Goal: Information Seeking & Learning: Learn about a topic

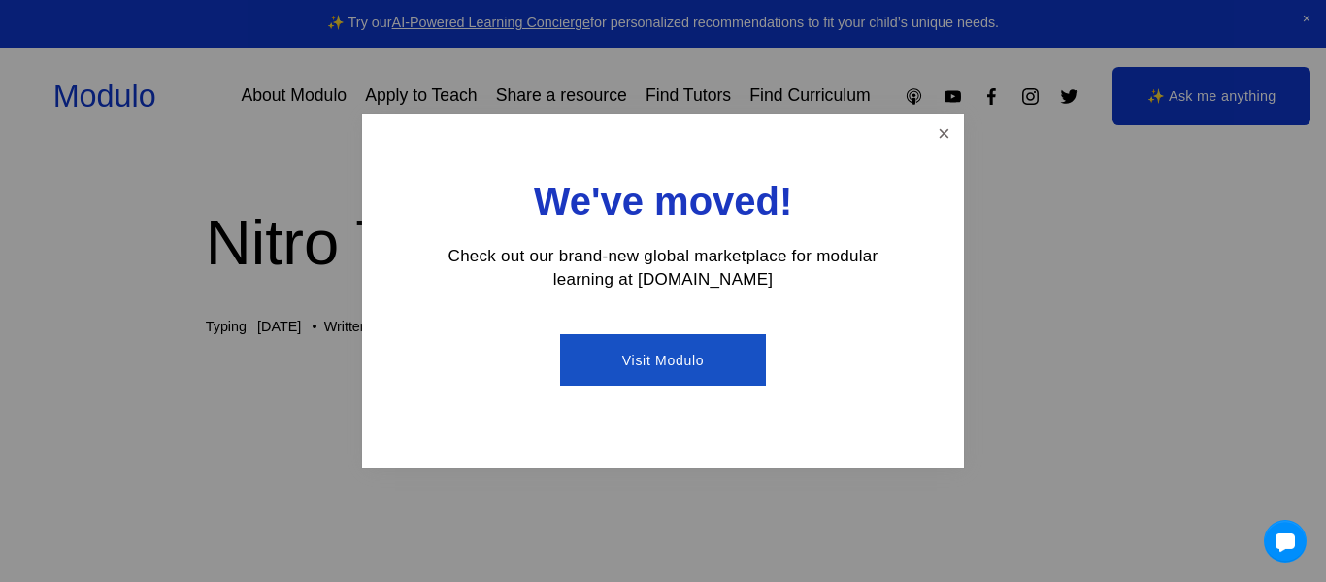
click at [938, 116] on div "We've moved! Check out our brand-new global marketplace for modular learning at…" at bounding box center [663, 291] width 602 height 354
click at [948, 128] on link "Close" at bounding box center [944, 134] width 34 height 34
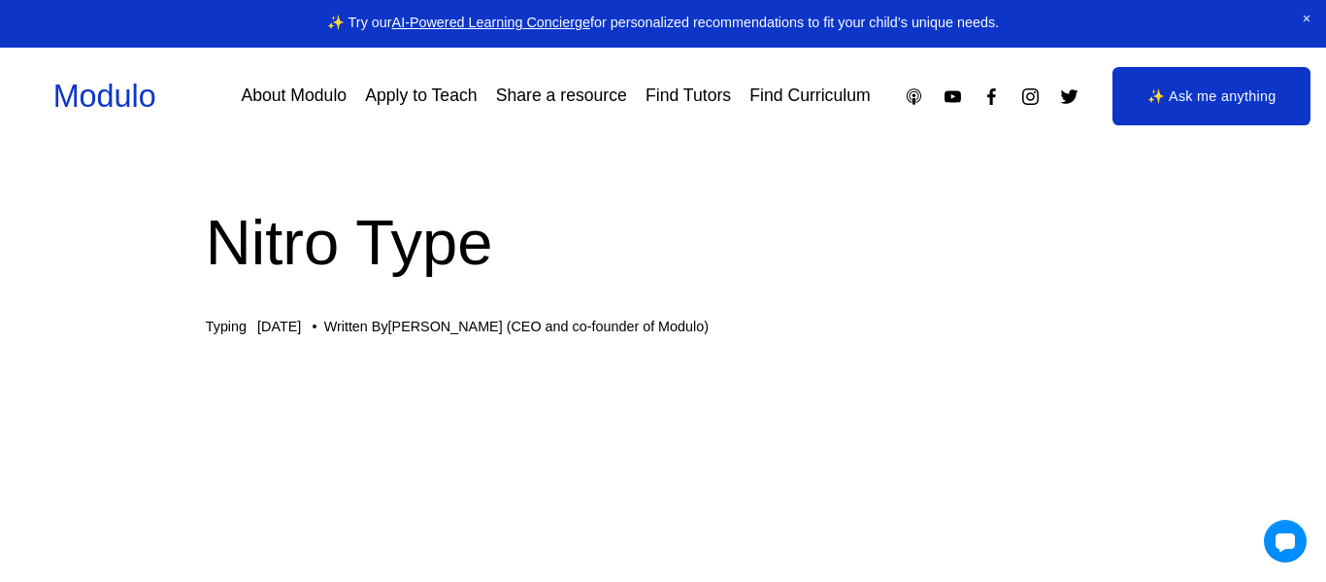
click at [466, 226] on h1 "Nitro Type" at bounding box center [664, 242] width 916 height 88
click at [462, 237] on h1 "Nitro Type" at bounding box center [664, 242] width 916 height 88
click at [502, 293] on div "Nitro Type Typing [DATE] Written By [PERSON_NAME] (CEO and co-founder of Modulo)" at bounding box center [664, 266] width 916 height 136
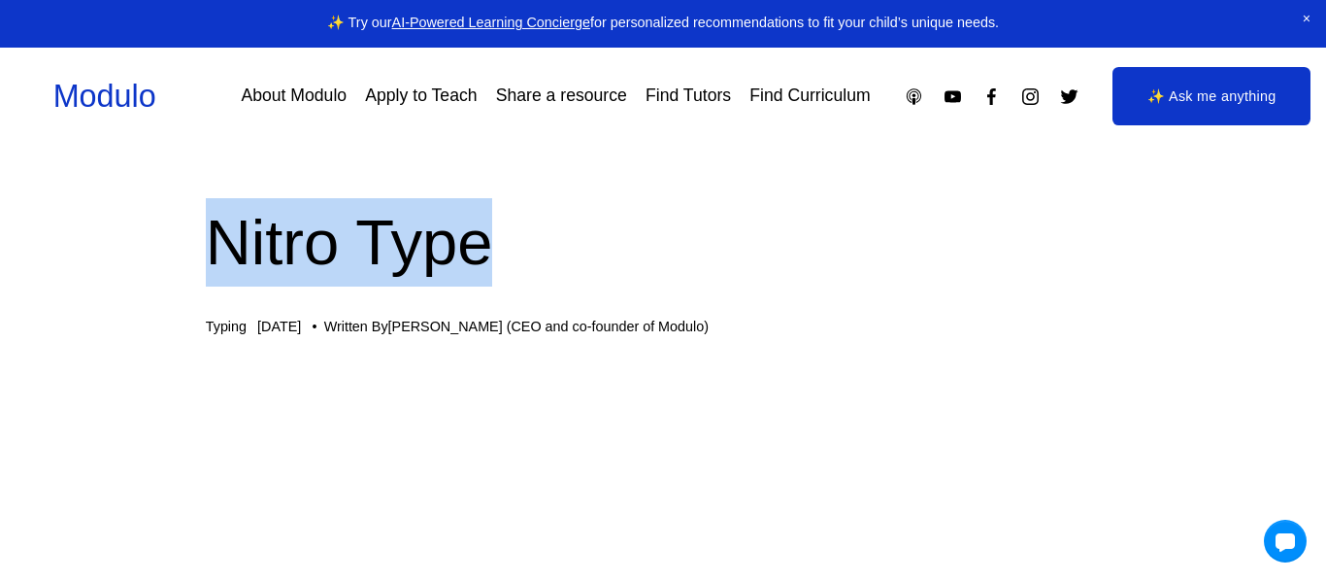
click at [502, 293] on div "Nitro Type Typing [DATE] Written By [PERSON_NAME] (CEO and co-founder of Modulo)" at bounding box center [664, 266] width 916 height 136
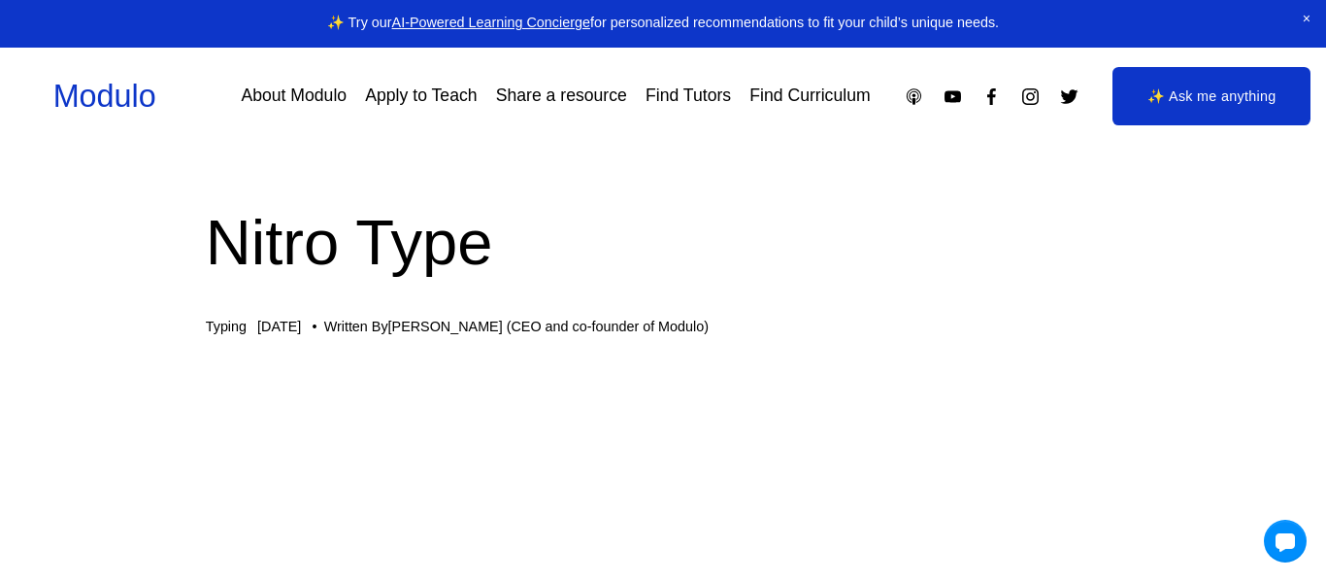
click at [502, 293] on div "Nitro Type Typing [DATE] Written By [PERSON_NAME] (CEO and co-founder of Modulo)" at bounding box center [664, 266] width 916 height 136
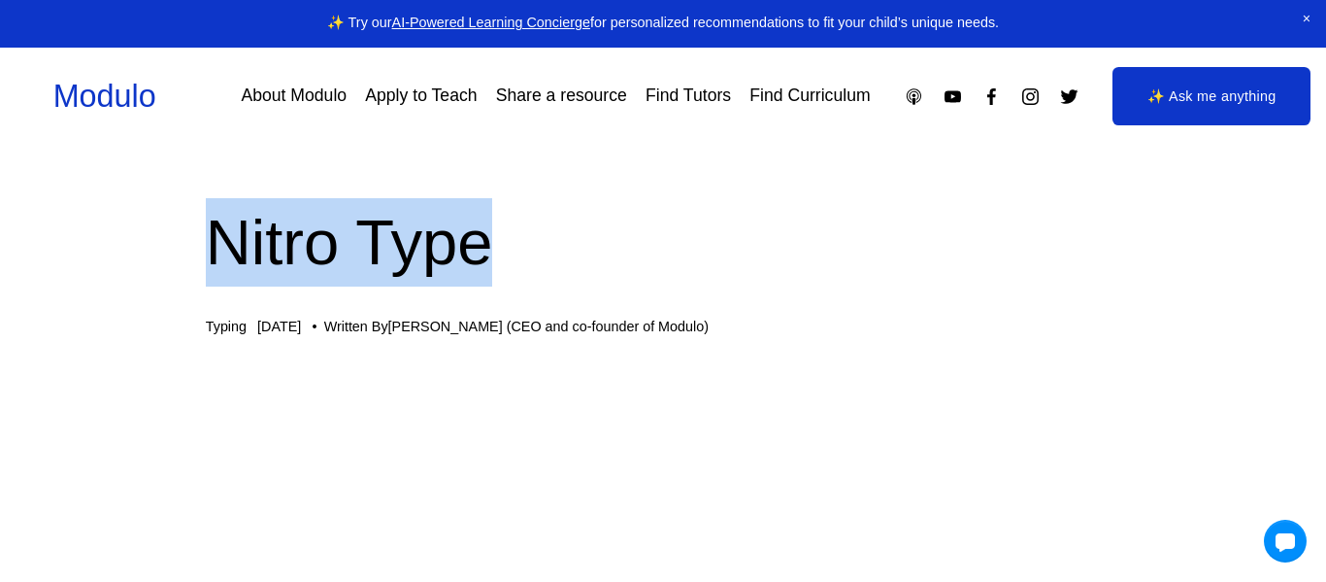
click at [502, 293] on div "Nitro Type Typing [DATE] Written By [PERSON_NAME] (CEO and co-founder of Modulo)" at bounding box center [664, 266] width 916 height 136
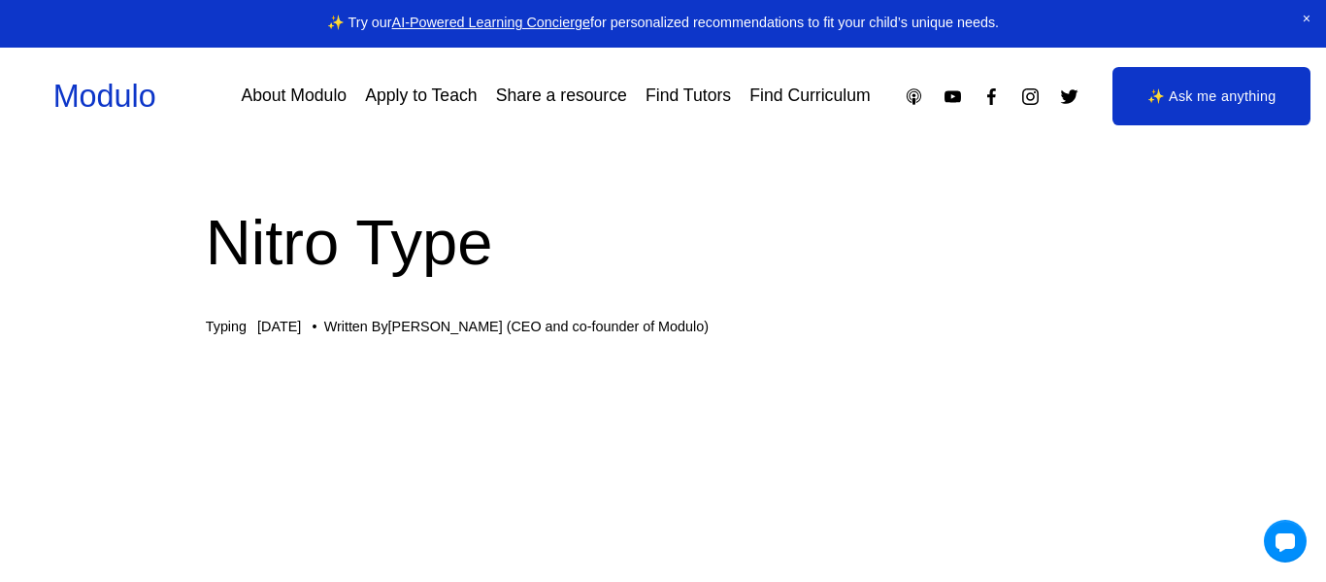
click at [437, 278] on h1 "Nitro Type" at bounding box center [664, 242] width 916 height 88
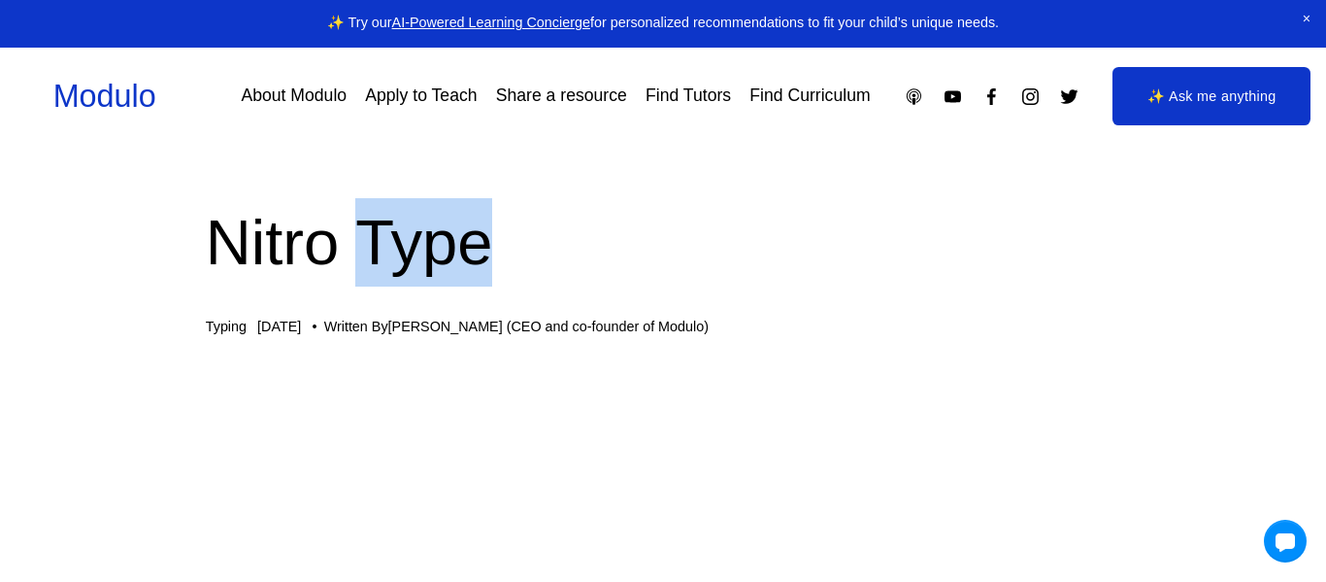
click at [437, 278] on h1 "Nitro Type" at bounding box center [664, 242] width 916 height 88
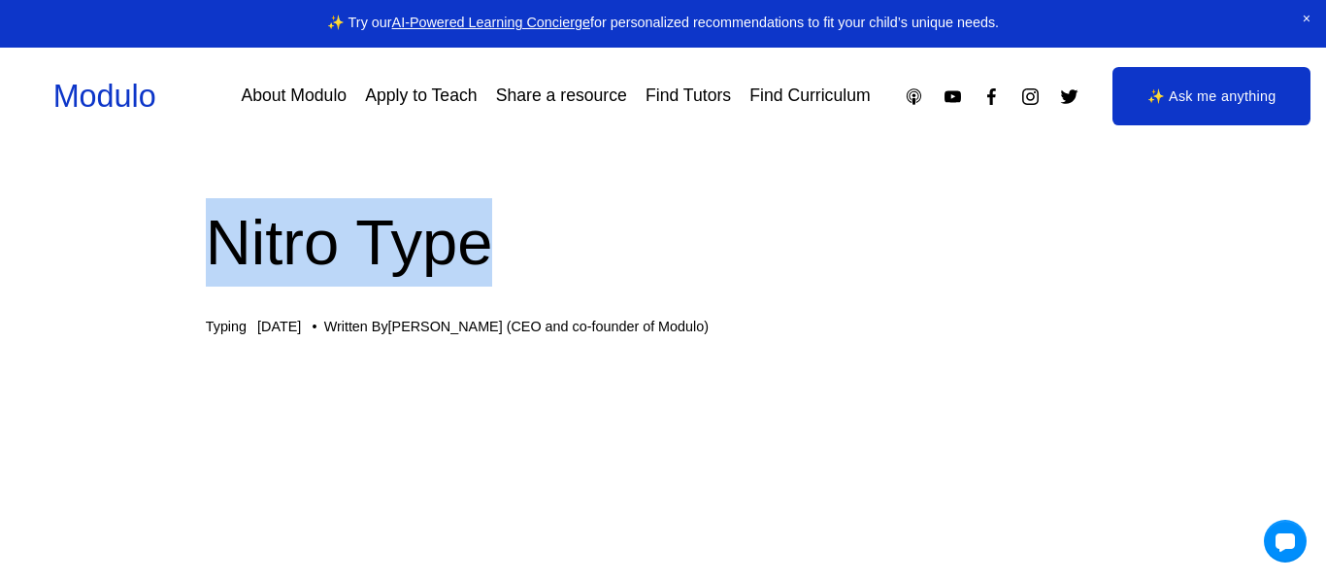
click at [437, 278] on h1 "Nitro Type" at bounding box center [664, 242] width 916 height 88
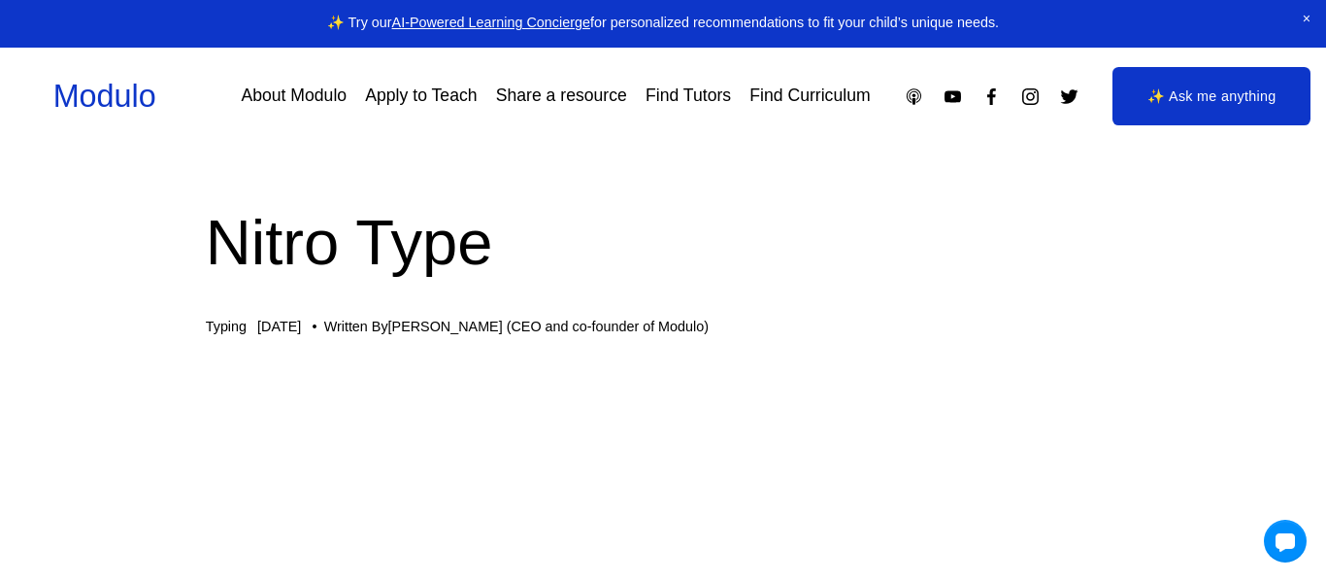
click at [437, 278] on h1 "Nitro Type" at bounding box center [664, 242] width 916 height 88
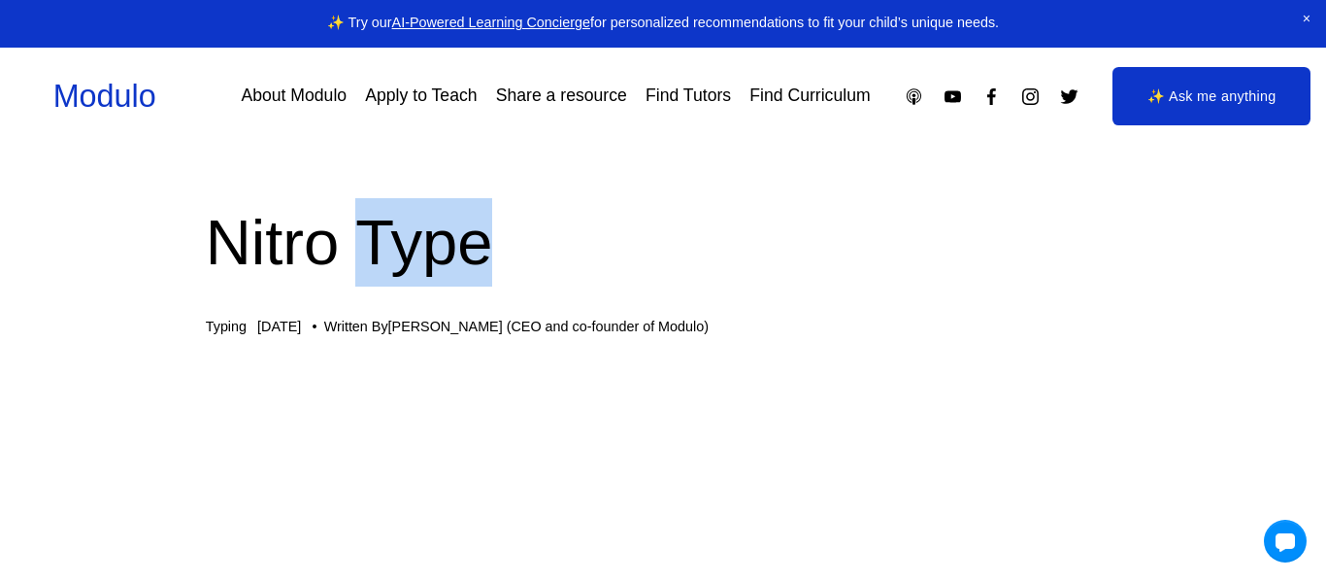
click at [437, 278] on h1 "Nitro Type" at bounding box center [664, 242] width 916 height 88
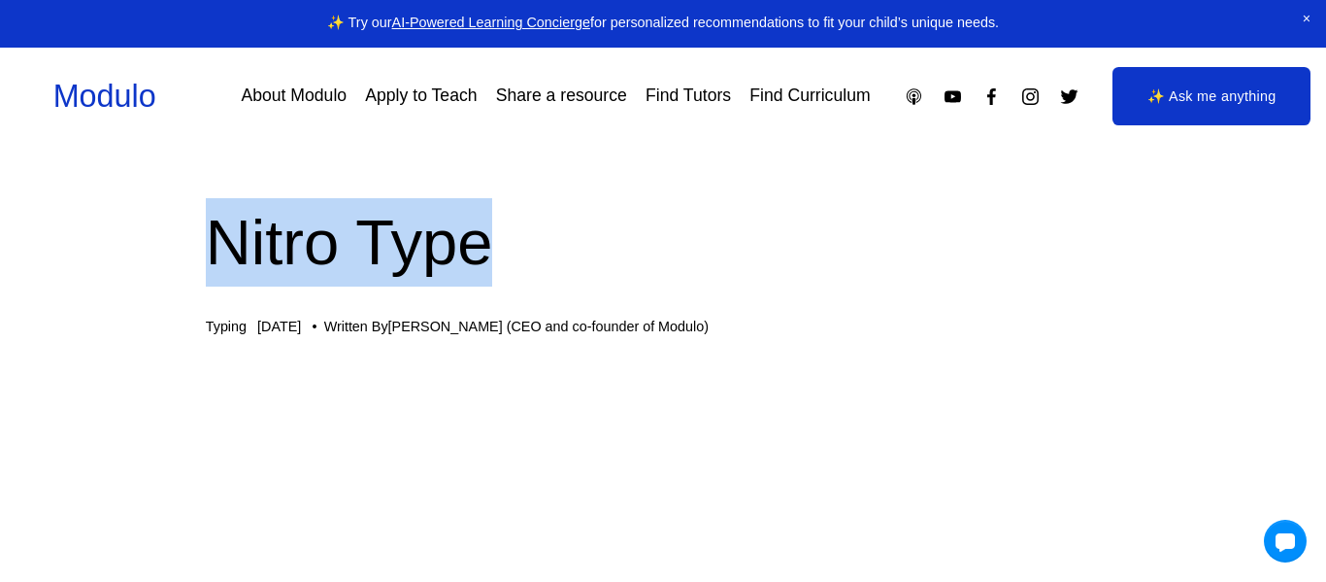
click at [437, 278] on h1 "Nitro Type" at bounding box center [664, 242] width 916 height 88
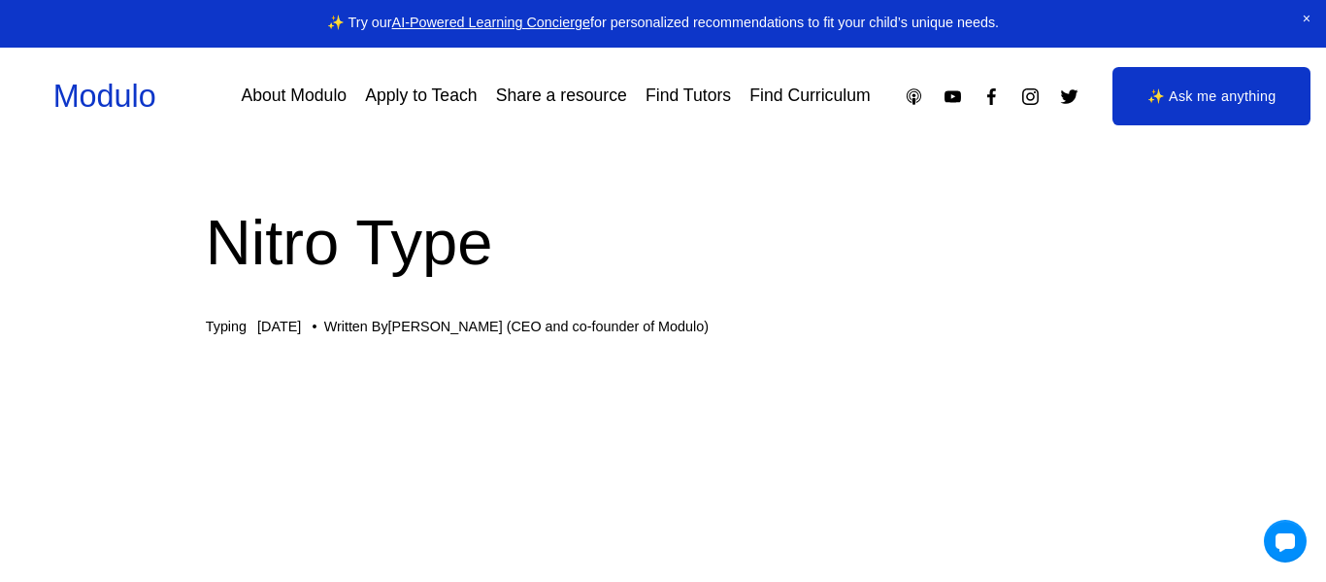
click at [437, 278] on h1 "Nitro Type" at bounding box center [664, 242] width 916 height 88
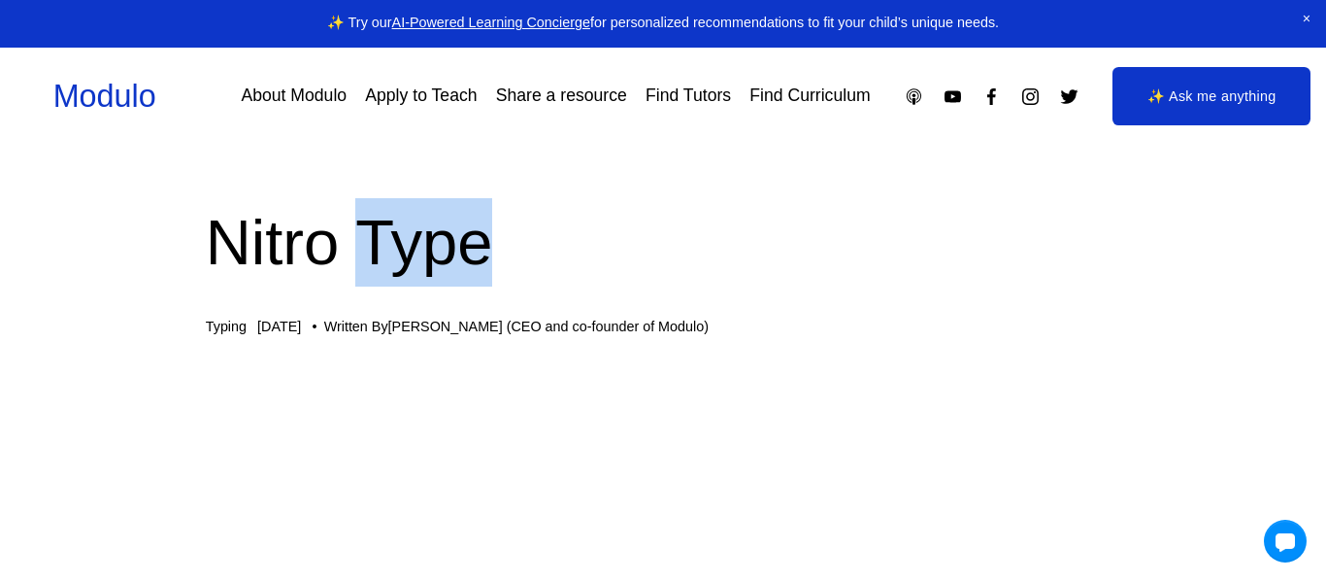
click at [437, 278] on h1 "Nitro Type" at bounding box center [664, 242] width 916 height 88
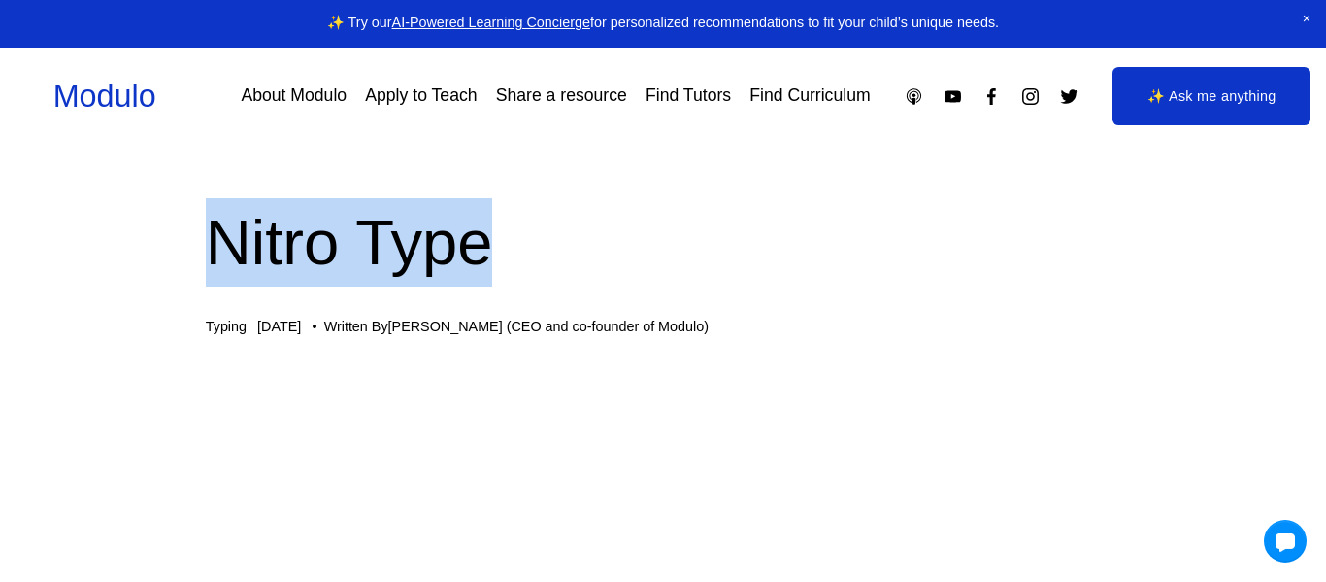
click at [437, 278] on h1 "Nitro Type" at bounding box center [664, 242] width 916 height 88
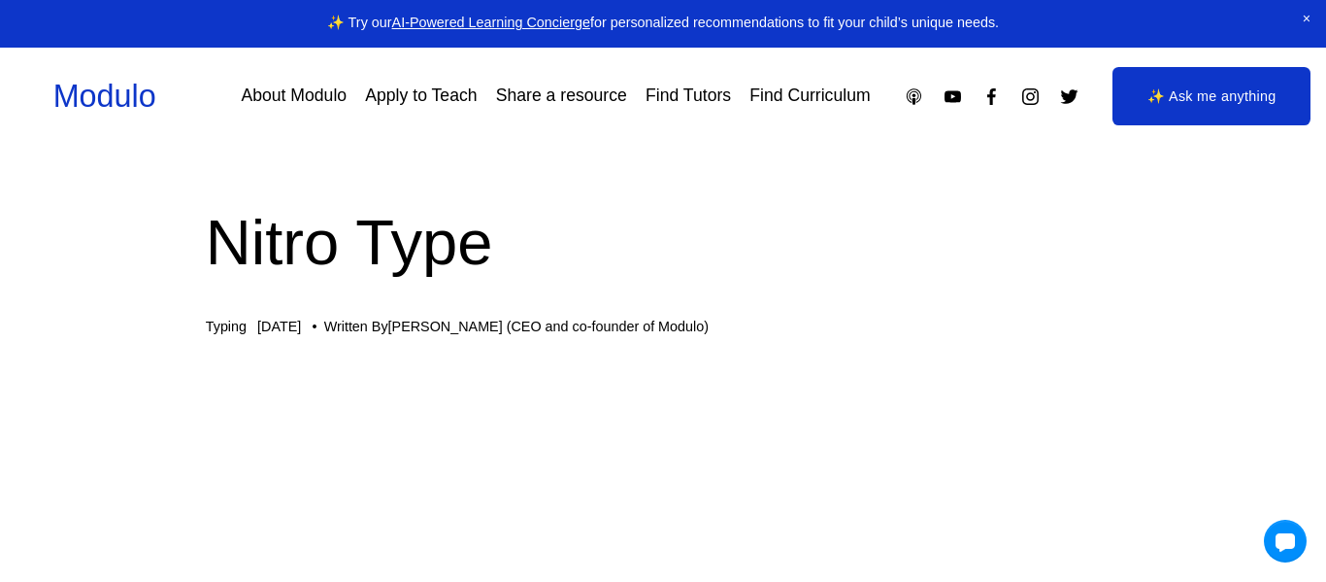
click at [437, 278] on h1 "Nitro Type" at bounding box center [664, 242] width 916 height 88
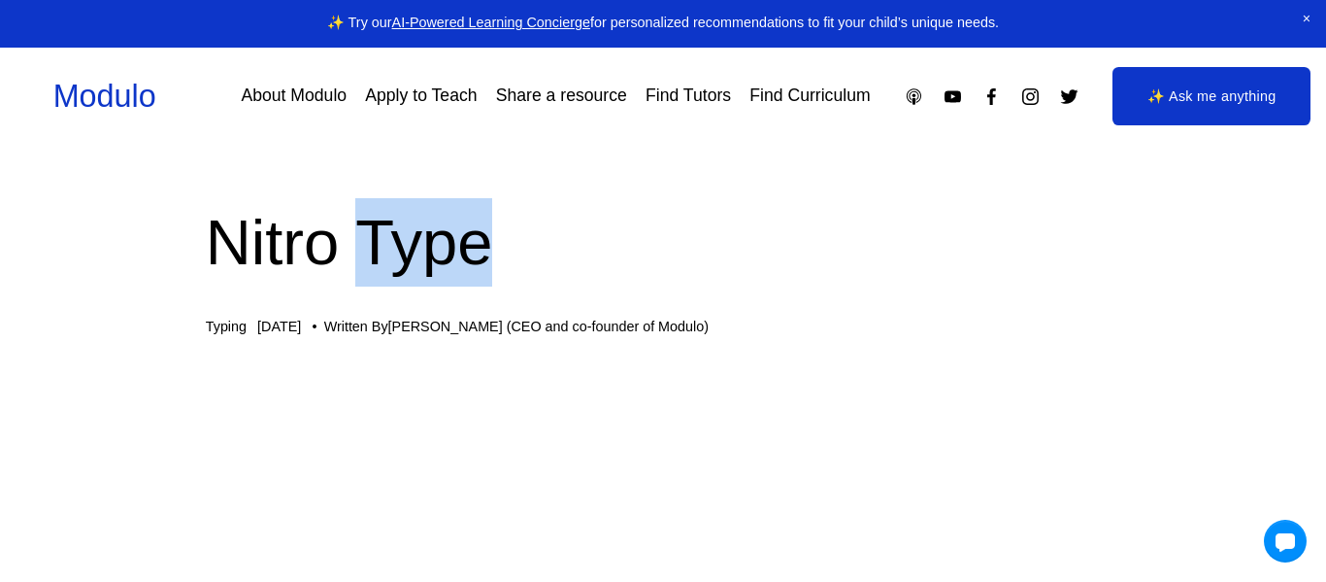
click at [437, 278] on h1 "Nitro Type" at bounding box center [664, 242] width 916 height 88
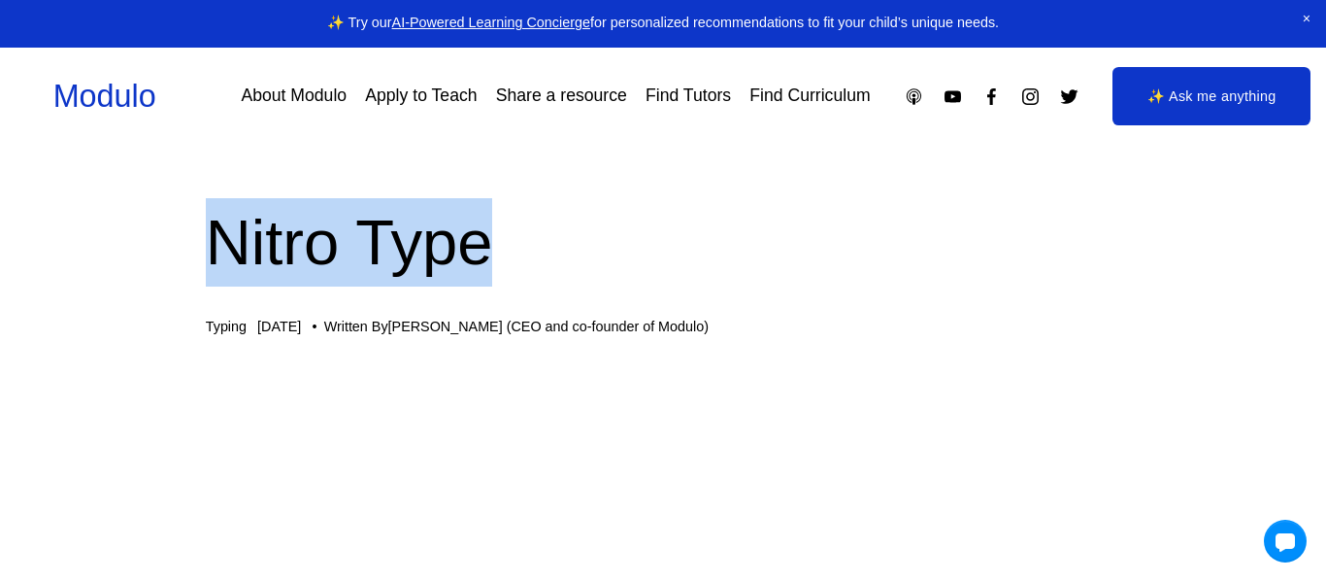
click at [437, 278] on h1 "Nitro Type" at bounding box center [664, 242] width 916 height 88
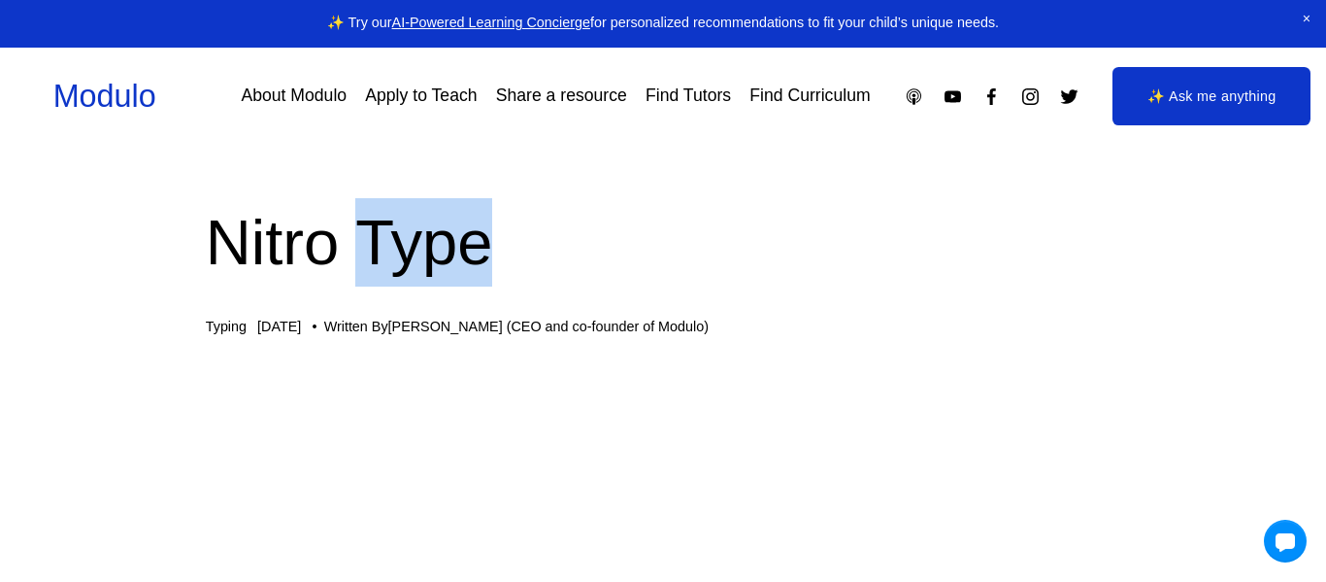
click at [437, 278] on h1 "Nitro Type" at bounding box center [664, 242] width 916 height 88
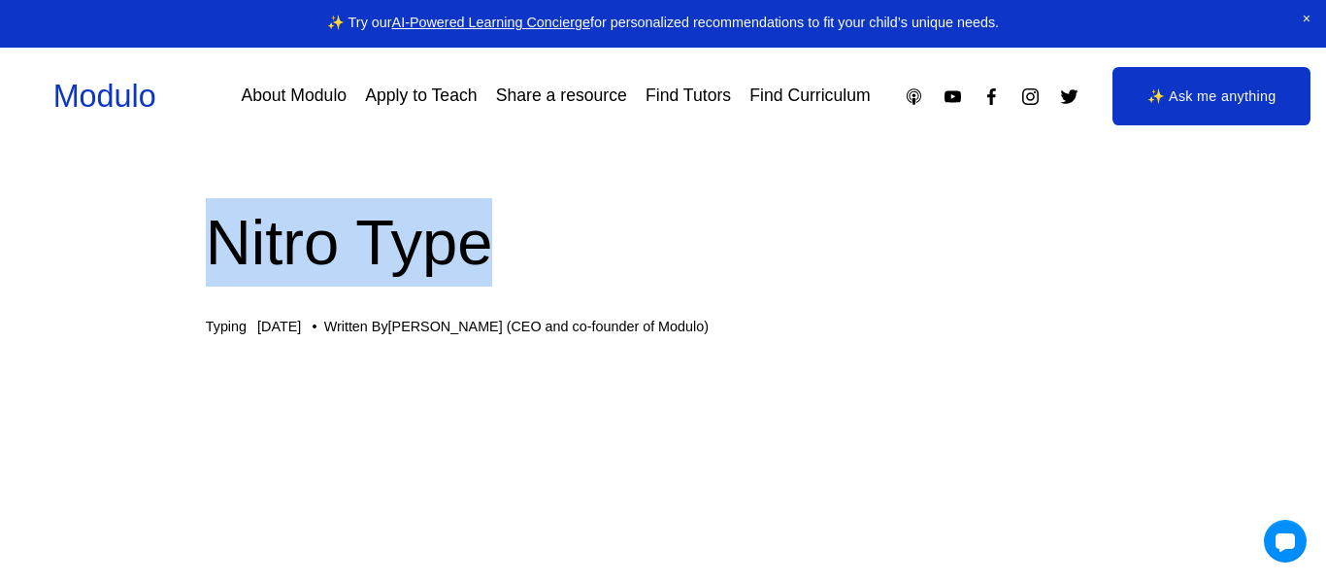
click at [437, 278] on h1 "Nitro Type" at bounding box center [664, 242] width 916 height 88
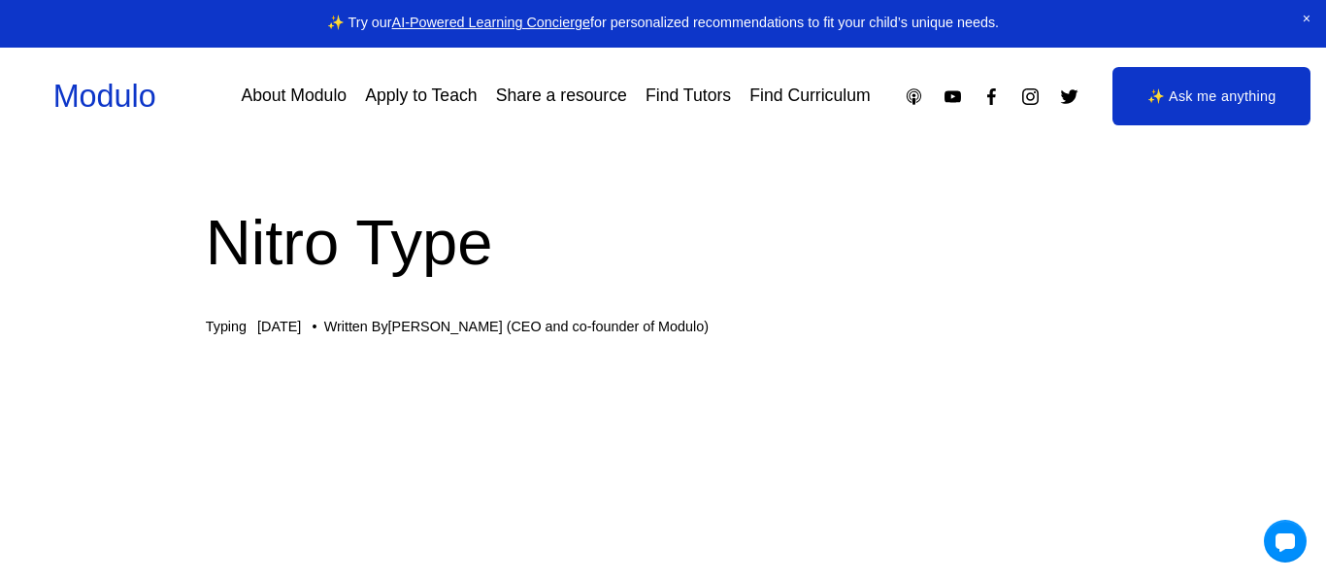
click at [437, 278] on h1 "Nitro Type" at bounding box center [664, 242] width 916 height 88
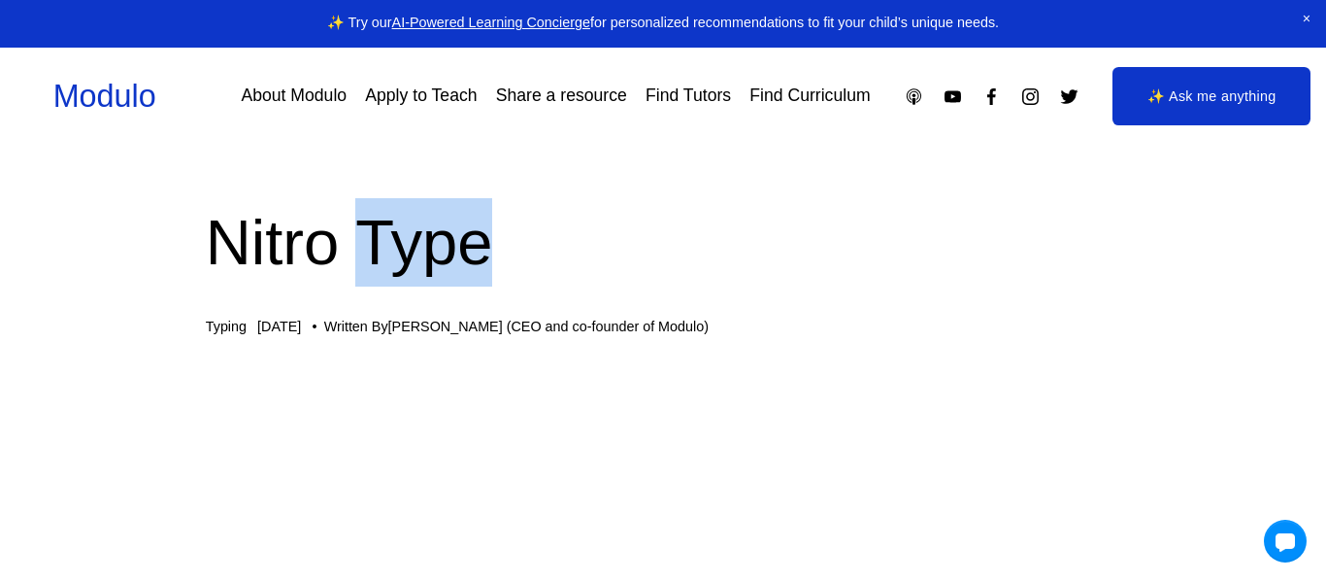
click at [437, 278] on h1 "Nitro Type" at bounding box center [664, 242] width 916 height 88
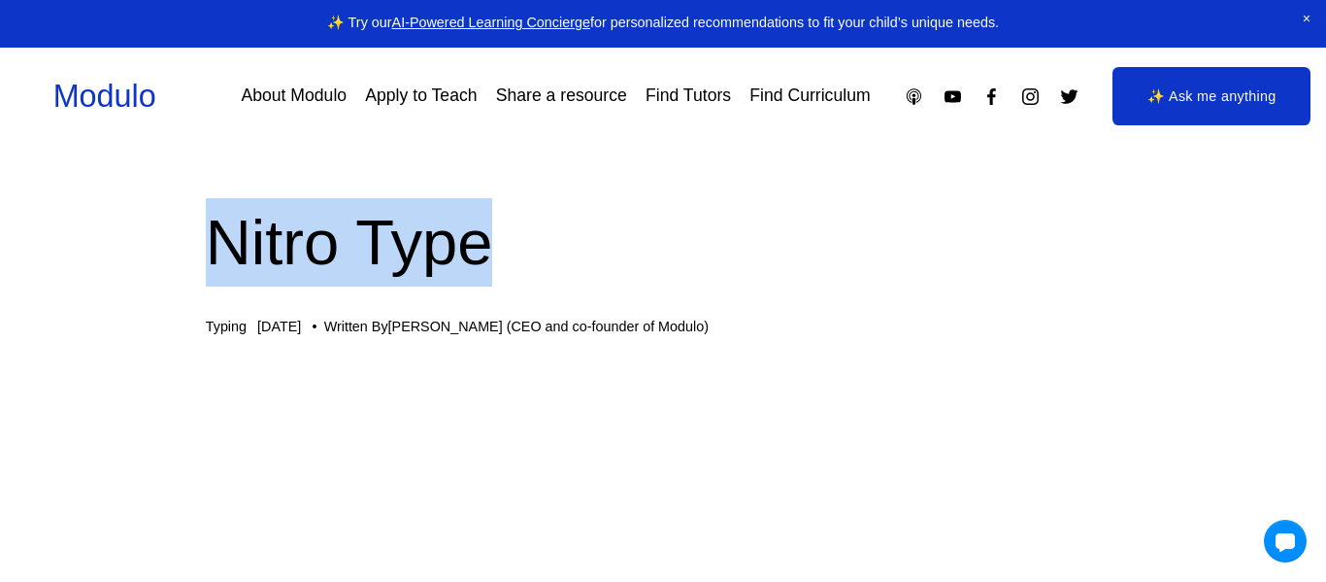
click at [437, 278] on h1 "Nitro Type" at bounding box center [664, 242] width 916 height 88
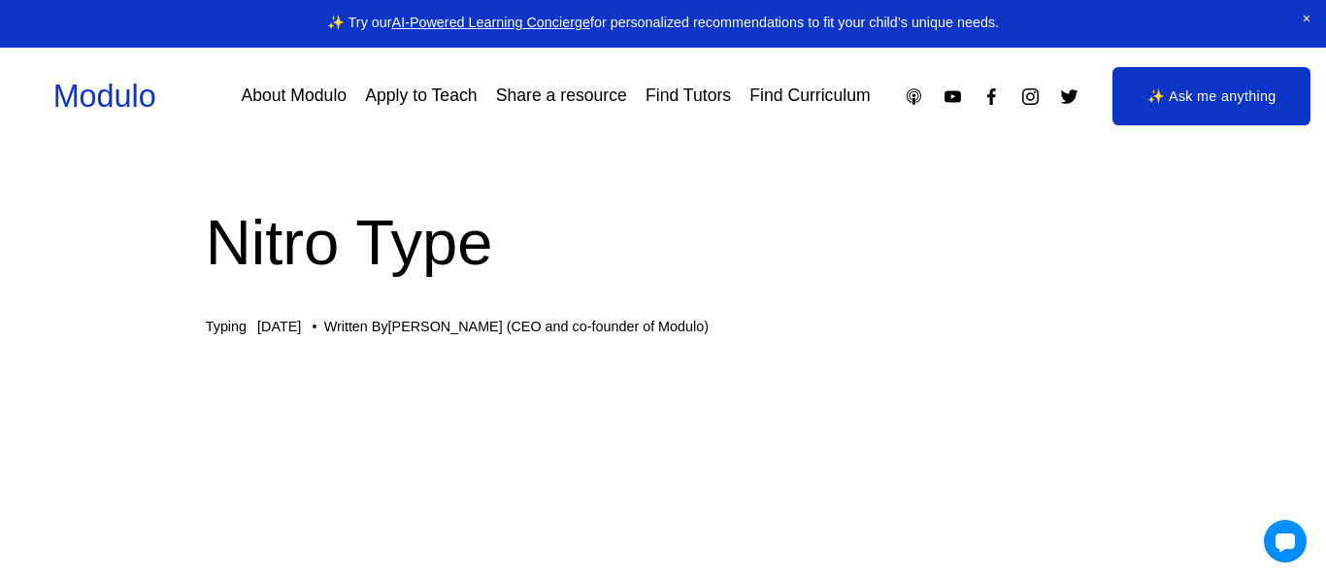
click at [437, 278] on h1 "Nitro Type" at bounding box center [664, 242] width 916 height 88
click at [548, 69] on div "Modulo About Modulo Apply to Teach Share a resource Find Tutors Find Curriculum" at bounding box center [663, 96] width 1221 height 58
